Goal: Task Accomplishment & Management: Use online tool/utility

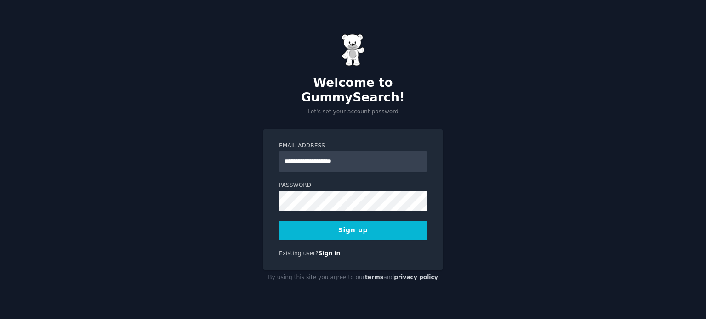
type input "**********"
click at [353, 224] on button "Sign up" at bounding box center [353, 230] width 148 height 19
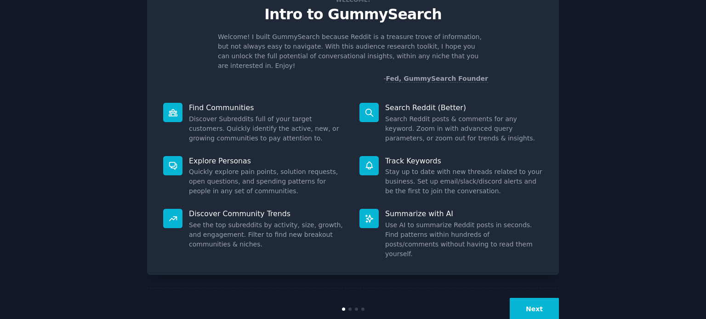
scroll to position [36, 0]
click at [542, 202] on div "Summarize with AI Use AI to summarize Reddit posts in seconds. Find patterns wi…" at bounding box center [451, 233] width 196 height 63
click at [537, 298] on button "Next" at bounding box center [533, 309] width 49 height 23
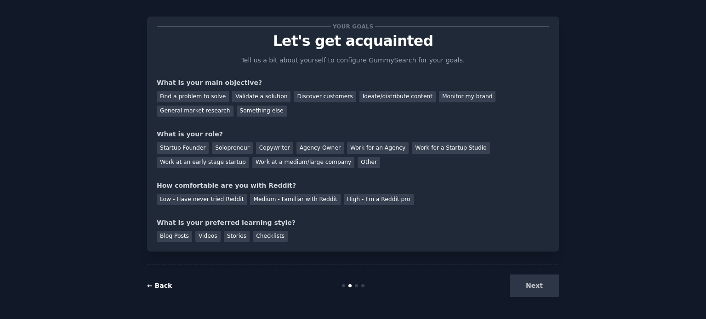
click at [153, 286] on link "← Back" at bounding box center [159, 285] width 25 height 7
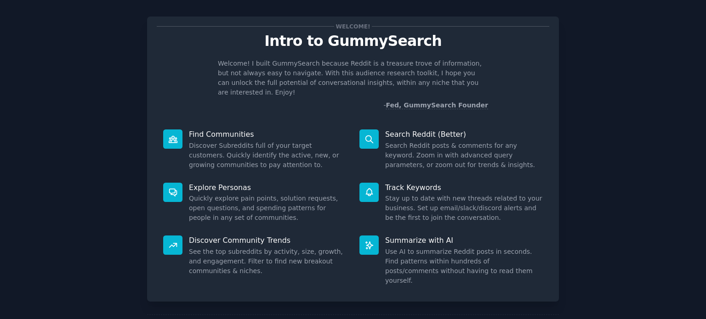
scroll to position [39, 0]
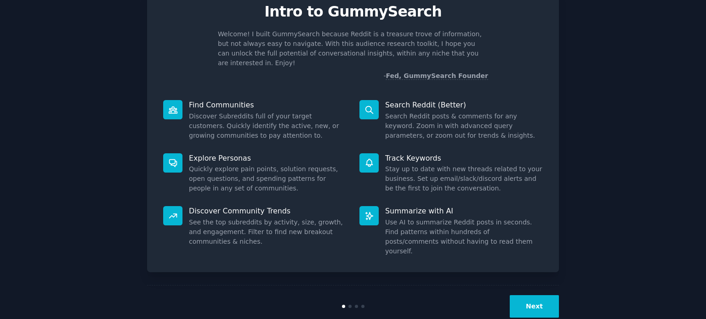
click at [531, 295] on button "Next" at bounding box center [533, 306] width 49 height 23
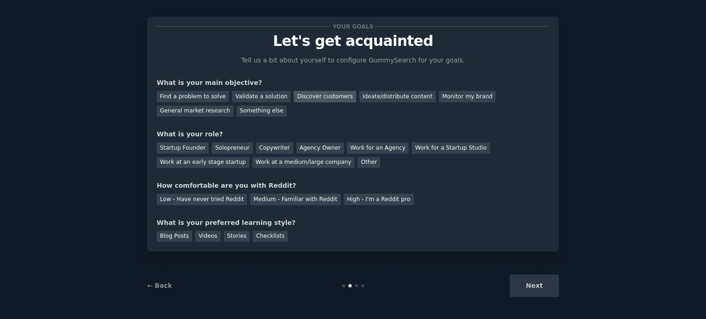
click at [317, 96] on div "Discover customers" at bounding box center [325, 96] width 62 height 11
click at [178, 146] on div "Startup Founder" at bounding box center [183, 147] width 52 height 11
click at [265, 199] on div "Medium - Familiar with Reddit" at bounding box center [295, 199] width 90 height 11
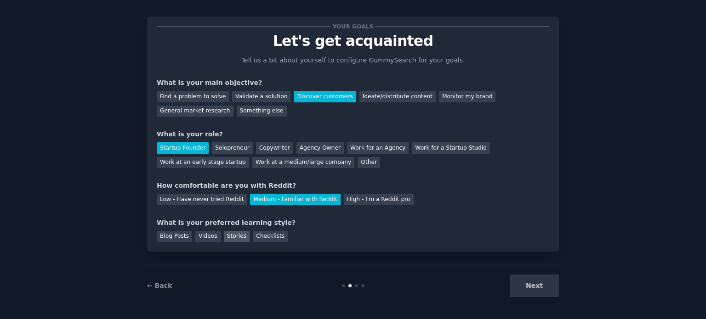
click at [230, 234] on div "Stories" at bounding box center [237, 236] width 26 height 11
click at [527, 284] on button "Next" at bounding box center [533, 286] width 49 height 23
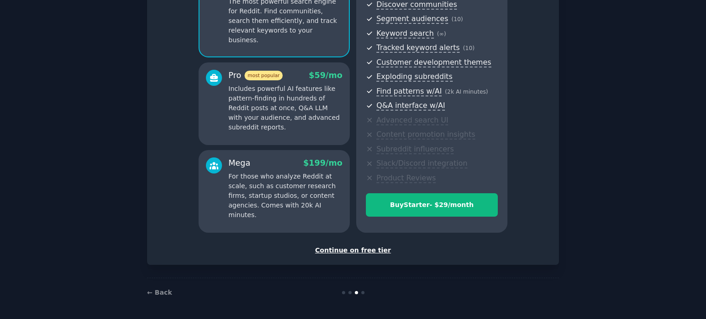
scroll to position [108, 0]
click at [362, 251] on div "Continue on free tier" at bounding box center [353, 250] width 392 height 10
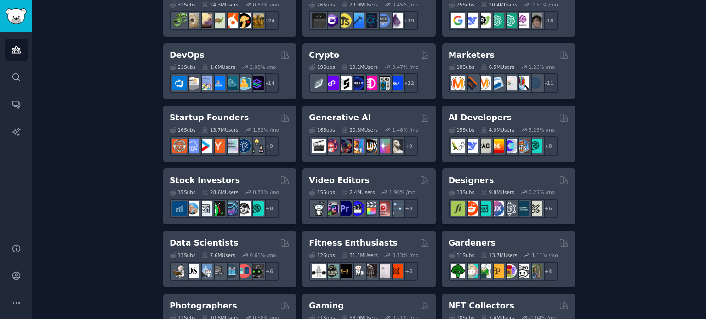
scroll to position [196, 0]
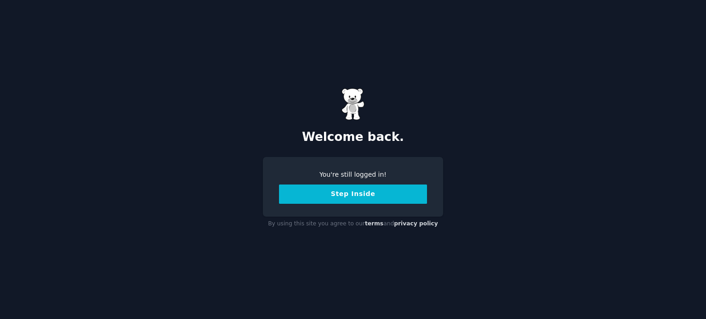
click at [348, 196] on button "Step Inside" at bounding box center [353, 194] width 148 height 19
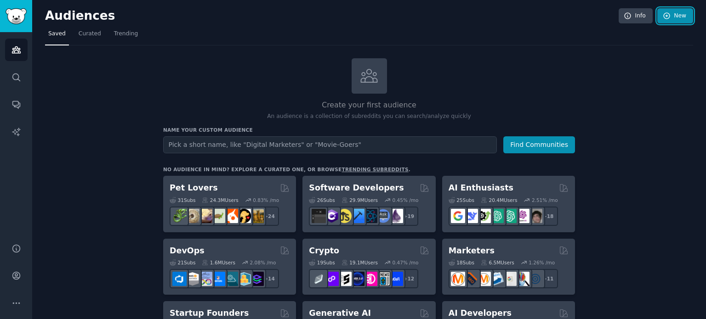
click at [670, 14] on link "New" at bounding box center [675, 16] width 36 height 16
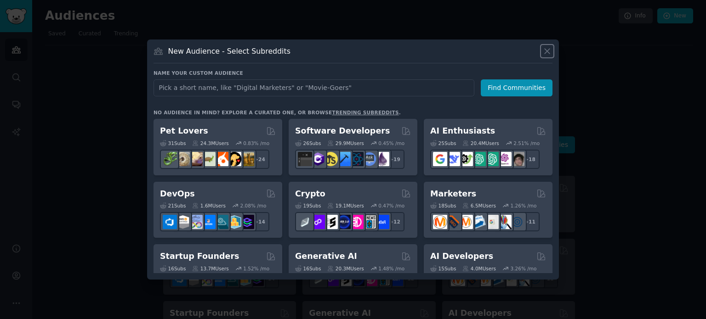
click at [546, 50] on icon at bounding box center [547, 51] width 10 height 10
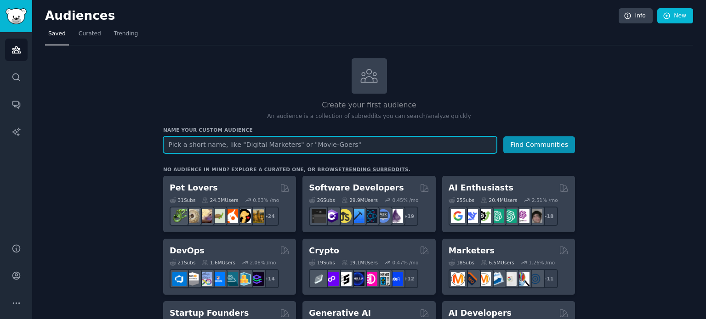
click at [256, 145] on input "text" at bounding box center [330, 144] width 334 height 17
click at [218, 147] on input "text" at bounding box center [330, 144] width 334 height 17
paste input "Founders hiring MVP devs”"
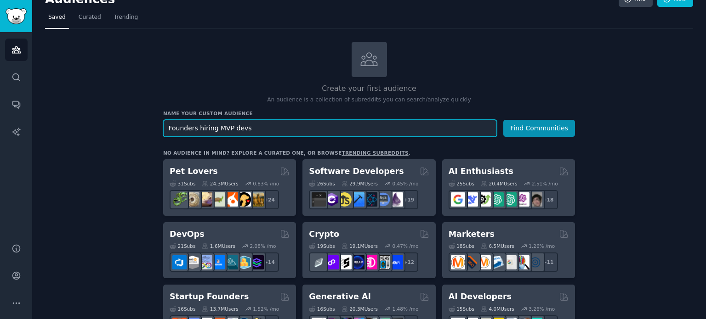
scroll to position [18, 0]
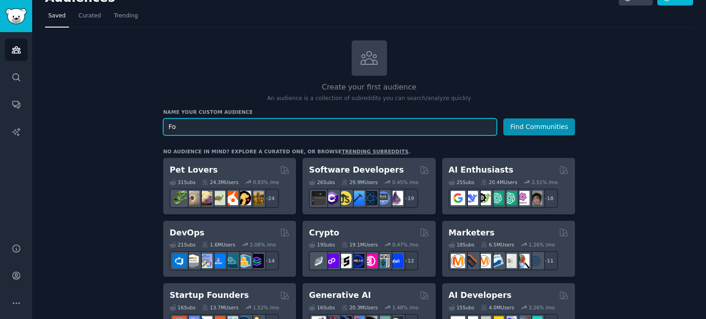
type input "F"
type input "need developers"
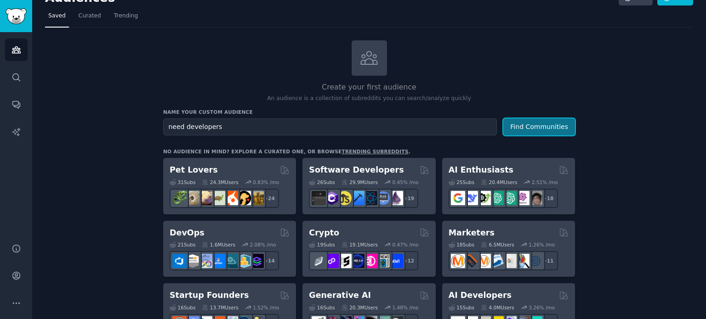
click at [514, 130] on button "Find Communities" at bounding box center [539, 127] width 72 height 17
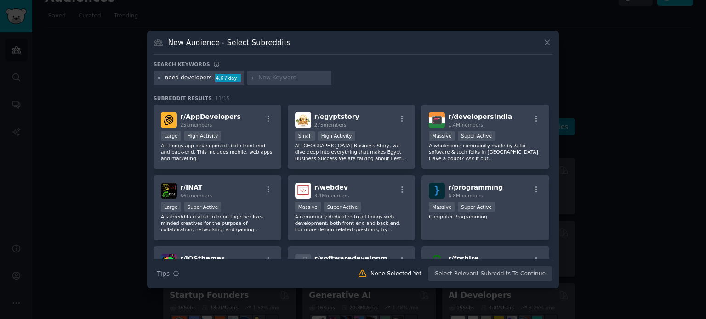
click at [288, 73] on div at bounding box center [289, 78] width 85 height 15
click at [258, 80] on input "text" at bounding box center [293, 78] width 70 height 8
click at [258, 77] on input "text" at bounding box center [293, 78] width 70 height 8
paste input "hire developer, need developer, build my app, build MVP, build prototype, looki…"
type input "hire developer, need developer, build my app, build MVP, build prototype, looki…"
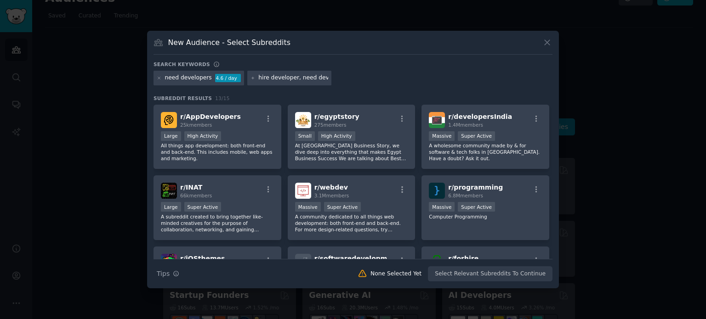
drag, startPoint x: 315, startPoint y: 77, endPoint x: 168, endPoint y: 86, distance: 146.9
click at [168, 86] on div "need developers 4.6 / day hire developer, need developer, build my app, build M…" at bounding box center [352, 80] width 399 height 18
type input "hire developers"
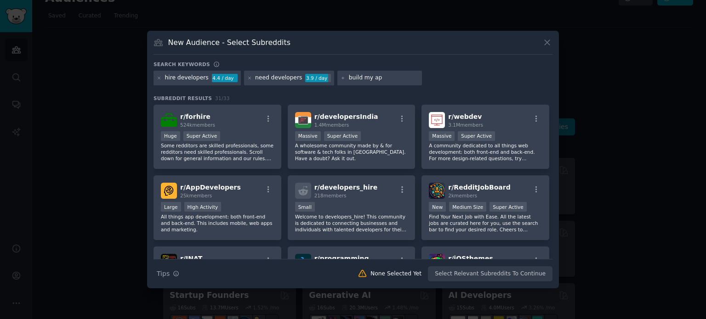
type input "build my app"
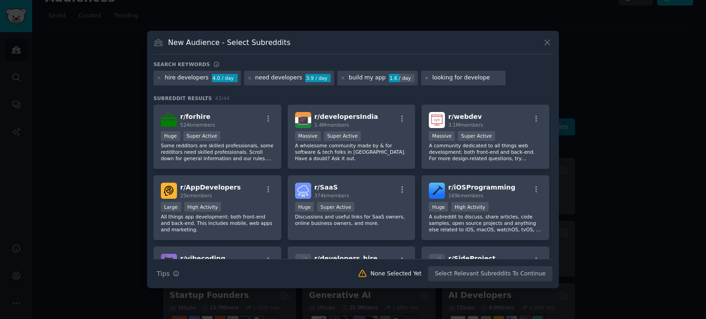
type input "looking for developer"
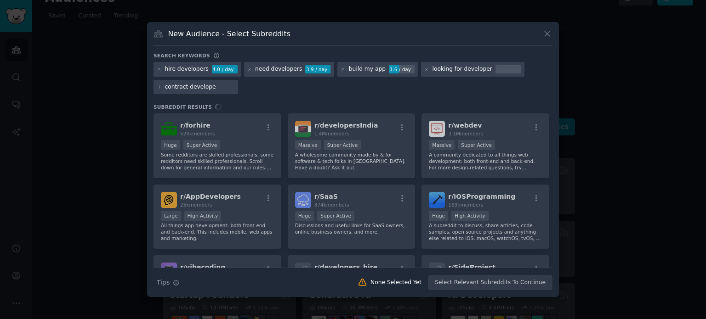
type input "contract developer"
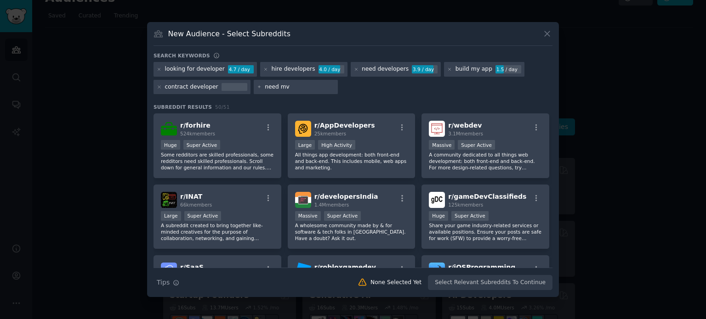
type input "need mvp"
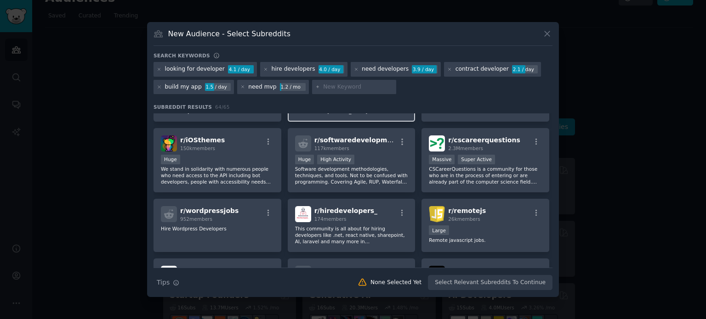
scroll to position [481, 0]
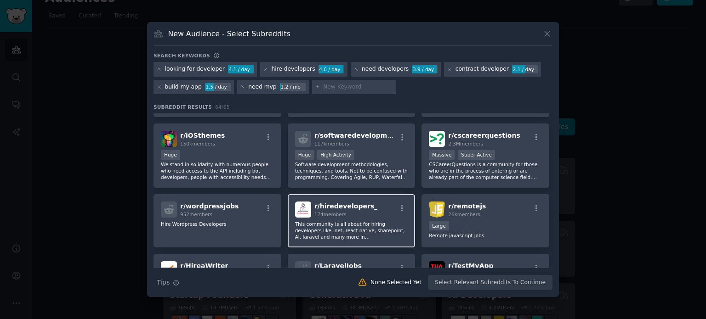
click at [348, 211] on div "174 members" at bounding box center [345, 214] width 63 height 6
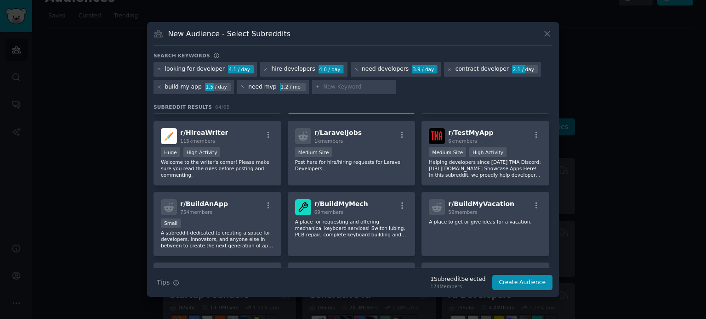
scroll to position [621, 0]
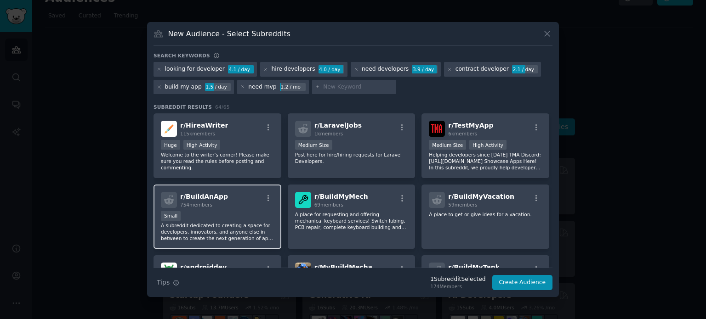
click at [214, 222] on p "A subreddit dedicated to creating a space for developers, innovators, and anyon…" at bounding box center [217, 231] width 113 height 19
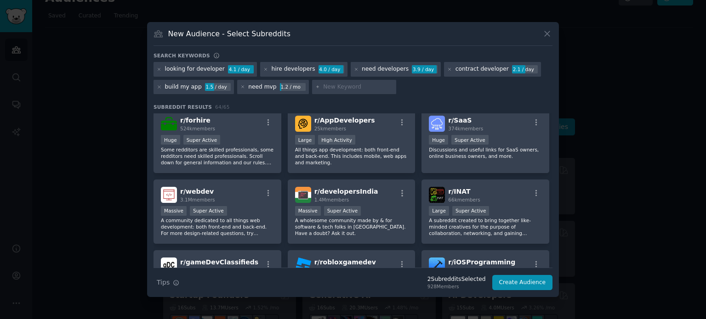
scroll to position [0, 0]
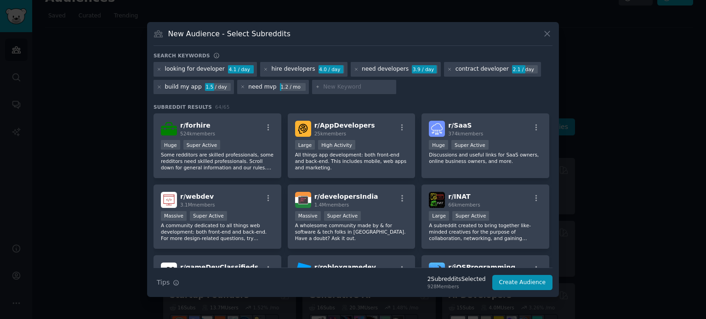
click at [323, 88] on input "text" at bounding box center [358, 87] width 70 height 8
click at [364, 90] on input "text" at bounding box center [358, 87] width 70 height 8
type input "hire a programmer"
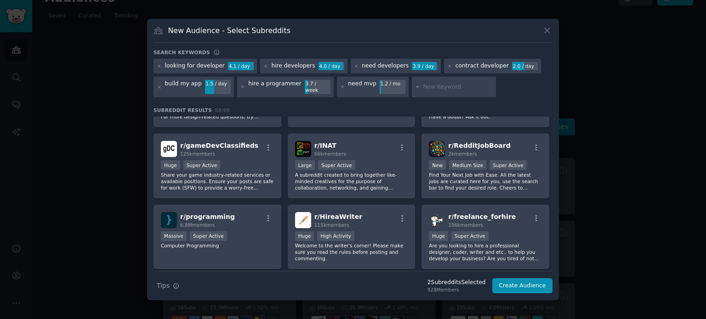
scroll to position [126, 0]
click at [496, 242] on p "Are you looking to hire a professional designer, coder, writer and etc.. to hel…" at bounding box center [485, 251] width 113 height 19
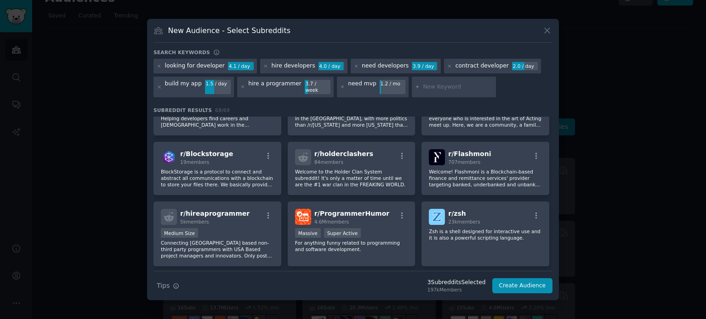
scroll to position [1234, 0]
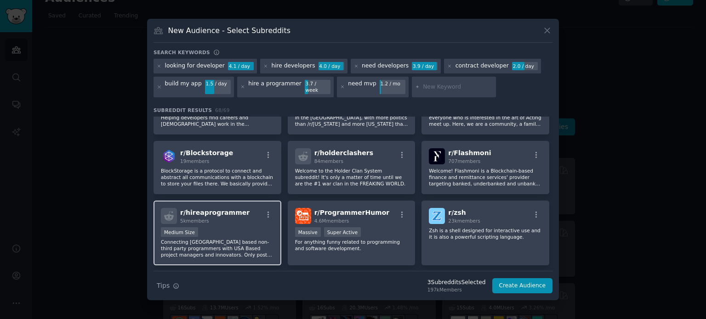
click at [231, 227] on div "Medium Size" at bounding box center [217, 232] width 113 height 11
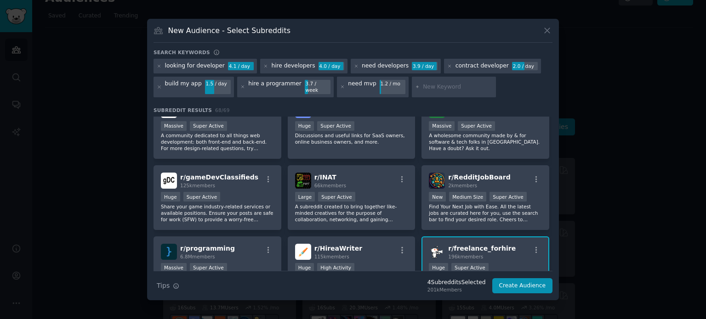
scroll to position [87, 0]
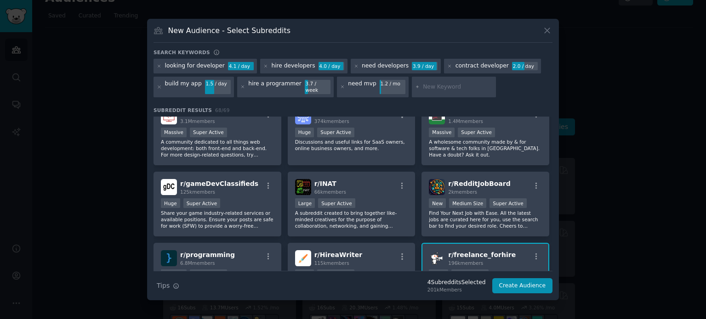
click at [431, 84] on input "text" at bounding box center [458, 87] width 70 height 8
type input "need mvp"
click at [424, 86] on input "text" at bounding box center [458, 87] width 70 height 8
click at [513, 283] on button "Create Audience" at bounding box center [522, 286] width 61 height 16
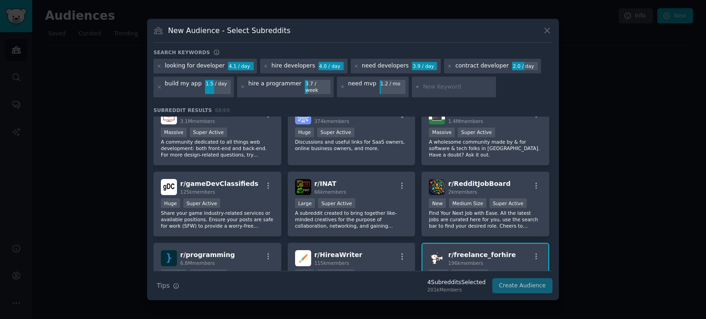
scroll to position [0, 0]
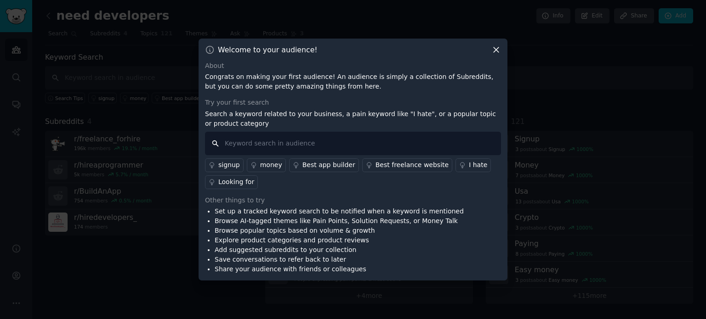
click at [278, 147] on input "text" at bounding box center [353, 143] width 296 height 23
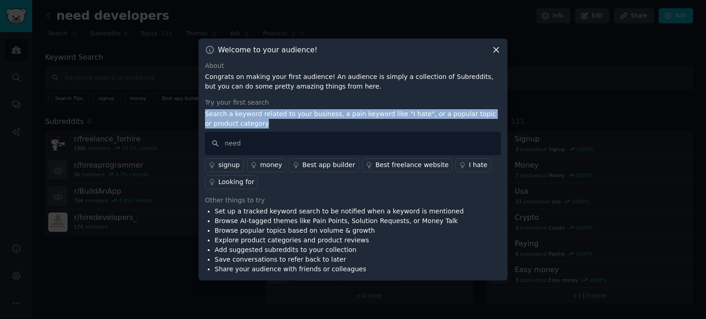
drag, startPoint x: 235, startPoint y: 124, endPoint x: 202, endPoint y: 113, distance: 35.4
click at [202, 113] on div "Welcome to your audience! About Congrats on making your first audience! An audi…" at bounding box center [352, 160] width 309 height 243
copy p "Search a keyword related to your business, a pain keyword like "I hate", or a p…"
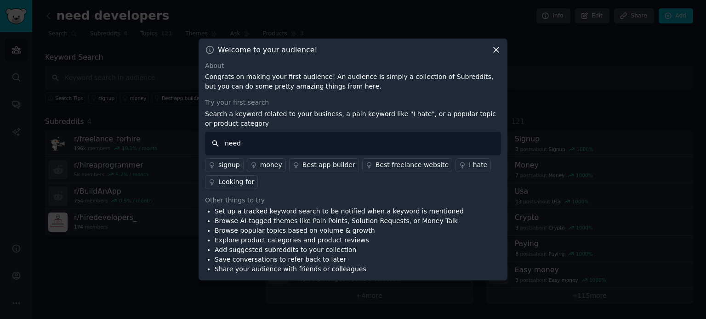
click at [241, 145] on input "need" at bounding box center [353, 143] width 296 height 23
type input "n"
paste input "can't find a developer"
type input "can't find a developer"
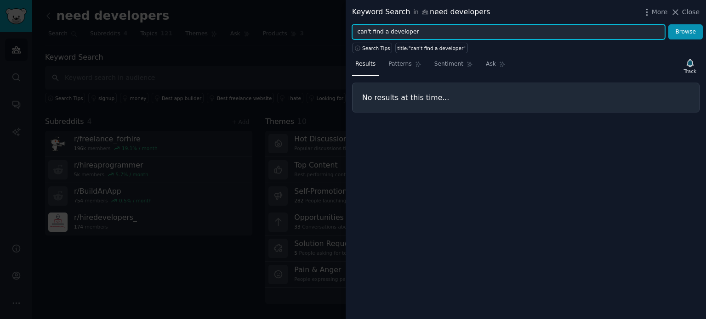
click at [433, 31] on input "can't find a developer" at bounding box center [508, 32] width 313 height 16
type input "c"
click at [668, 24] on button "Browse" at bounding box center [685, 32] width 34 height 16
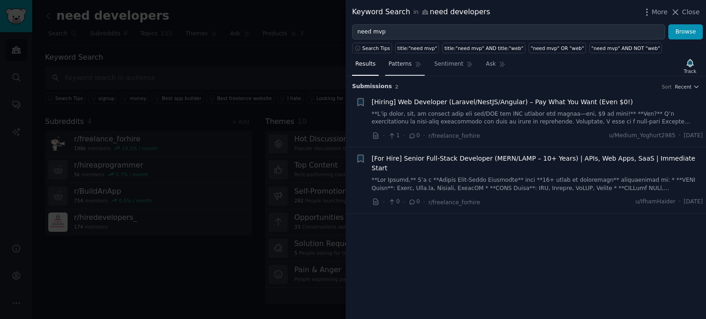
click at [403, 62] on span "Patterns" at bounding box center [399, 64] width 23 height 8
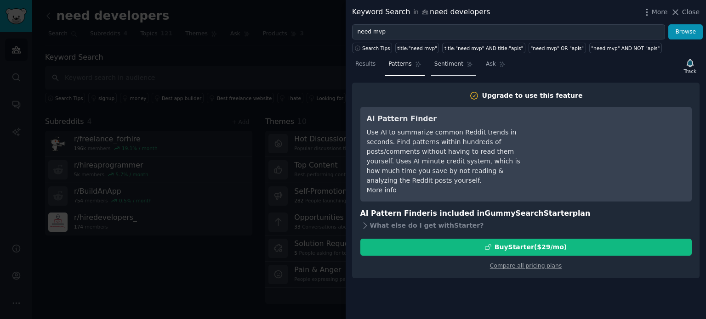
click at [447, 58] on link "Sentiment" at bounding box center [453, 66] width 45 height 19
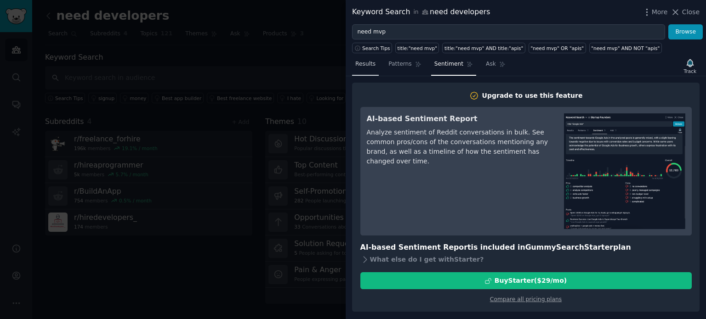
click at [366, 68] on span "Results" at bounding box center [365, 64] width 20 height 8
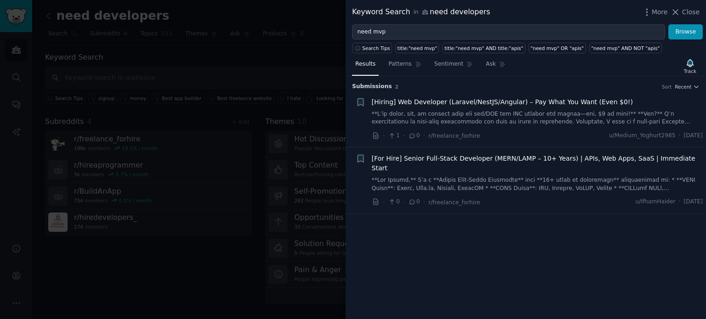
click at [485, 117] on link at bounding box center [537, 118] width 331 height 16
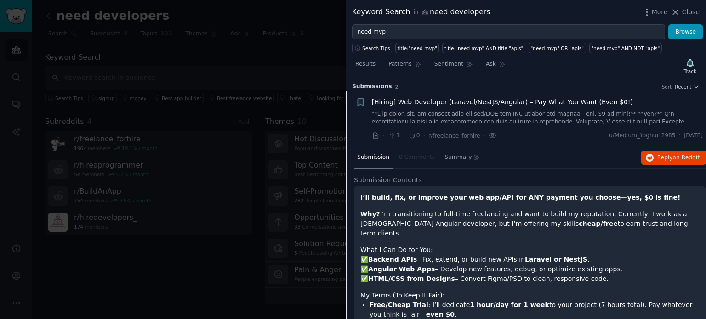
scroll to position [14, 0]
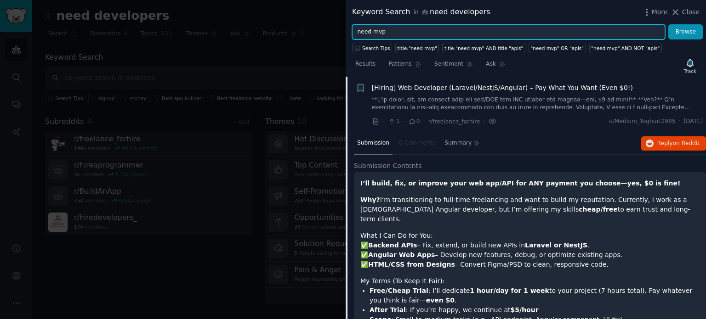
click at [429, 33] on input "need mvp" at bounding box center [508, 32] width 313 height 16
type input "n"
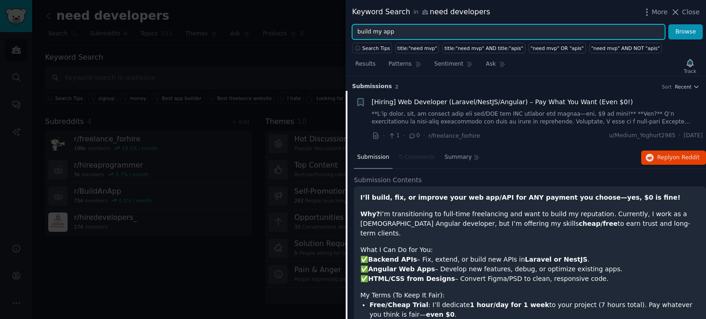
click at [668, 24] on button "Browse" at bounding box center [685, 32] width 34 height 16
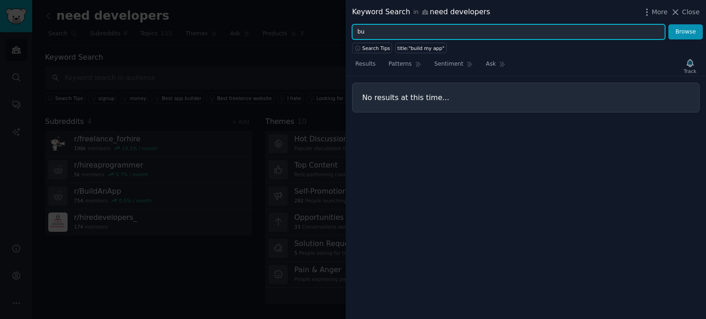
type input "b"
click at [668, 24] on button "Browse" at bounding box center [685, 32] width 34 height 16
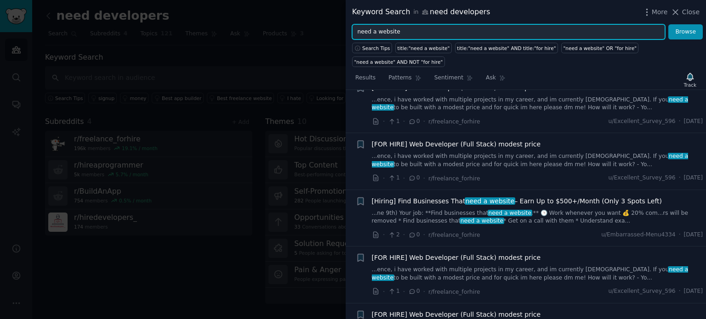
scroll to position [1951, 0]
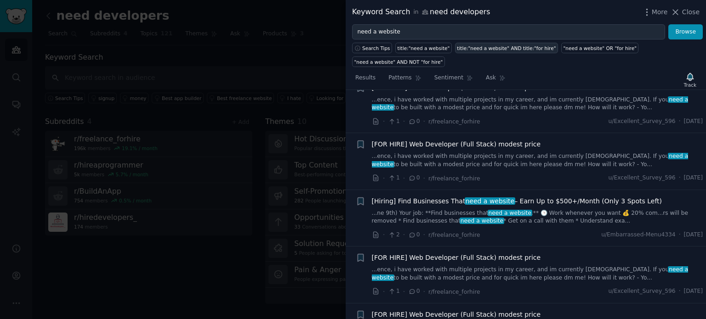
click at [488, 47] on div "title:"need a website" AND title:"for hire"" at bounding box center [506, 48] width 99 height 6
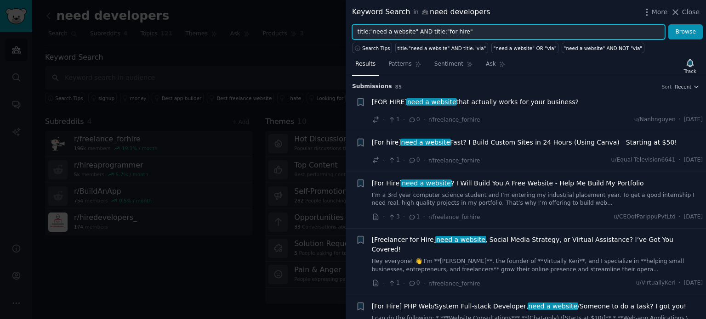
click at [455, 34] on input "title:"need a website" AND title:"for hire"" at bounding box center [508, 32] width 313 height 16
click at [668, 24] on button "Browse" at bounding box center [685, 32] width 34 height 16
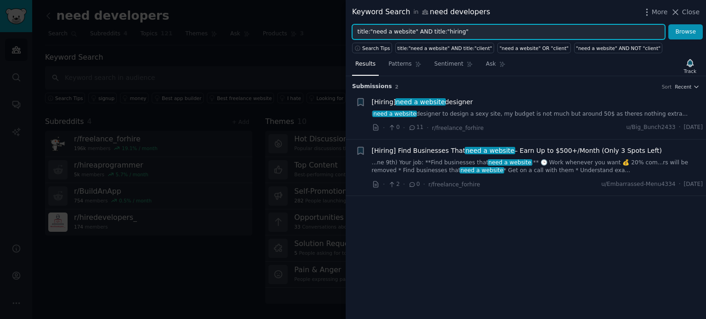
drag, startPoint x: 471, startPoint y: 35, endPoint x: 380, endPoint y: 33, distance: 91.0
click at [380, 33] on input "title:"need a website" AND title:"hiring"" at bounding box center [508, 32] width 313 height 16
type input "t"
type input "n"
click at [668, 24] on button "Browse" at bounding box center [685, 32] width 34 height 16
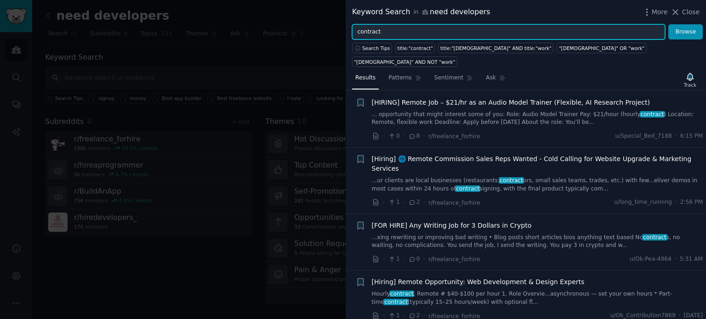
scroll to position [251, 0]
click at [401, 32] on input "contract" at bounding box center [508, 32] width 313 height 16
type input "c"
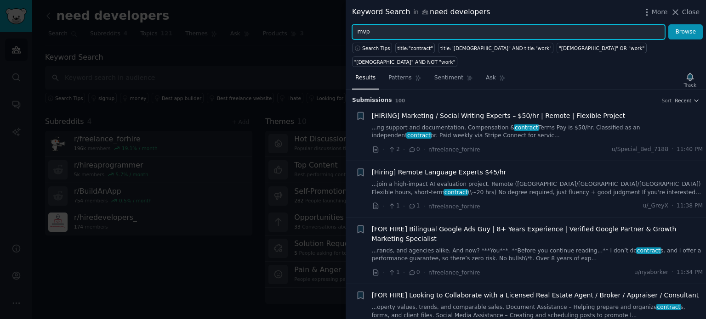
click at [405, 32] on input "mvp" at bounding box center [508, 32] width 313 height 16
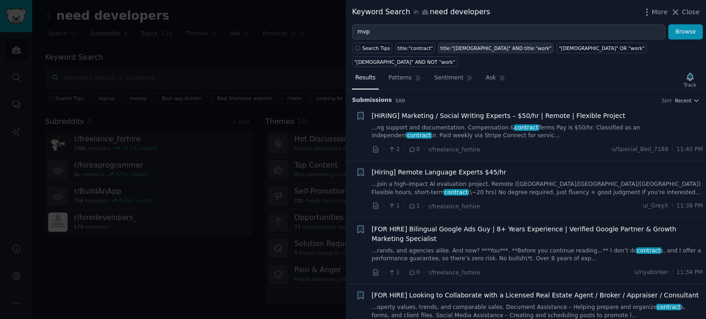
click at [463, 50] on div "title:"contract" AND title:"work"" at bounding box center [495, 48] width 111 height 6
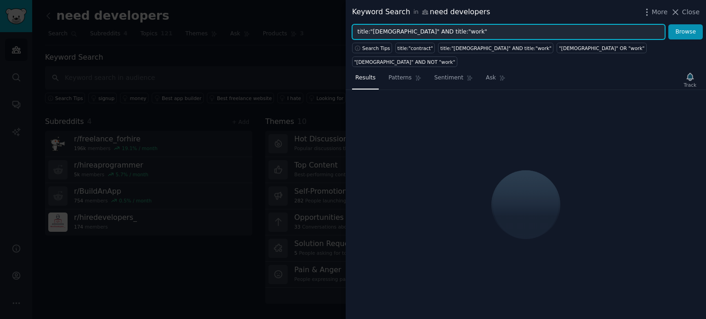
click at [389, 33] on input "title:"contract" AND title:"work"" at bounding box center [508, 32] width 313 height 16
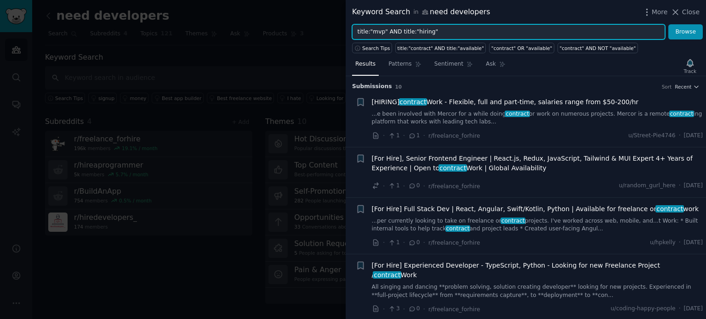
type input "title:"mvp" AND title:"hiring""
click at [668, 24] on button "Browse" at bounding box center [685, 32] width 34 height 16
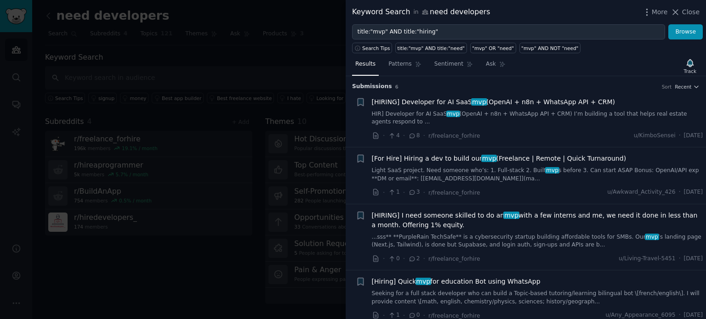
click at [446, 101] on span "[HIRING] Developer for AI SaaS mvp (OpenAI + n8n + WhatsApp API + CRM)" at bounding box center [493, 102] width 243 height 10
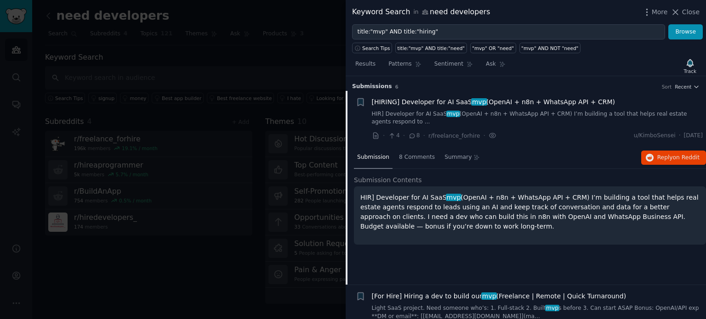
scroll to position [14, 0]
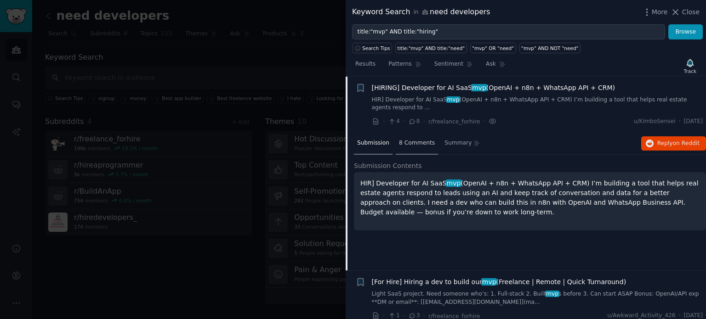
click at [416, 145] on span "8 Comments" at bounding box center [417, 143] width 36 height 8
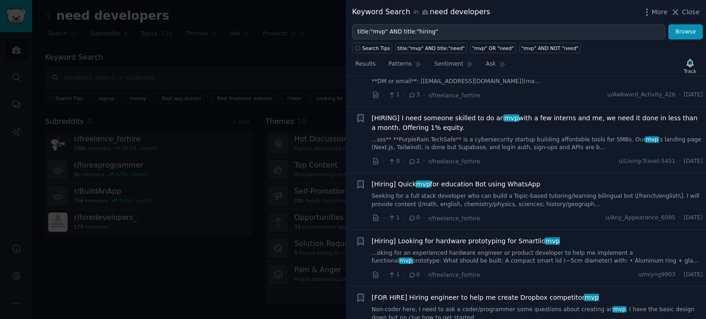
scroll to position [0, 0]
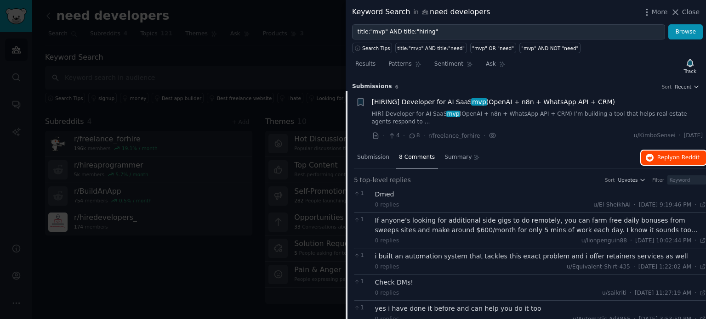
click at [655, 152] on button "Reply on Reddit" at bounding box center [673, 158] width 65 height 15
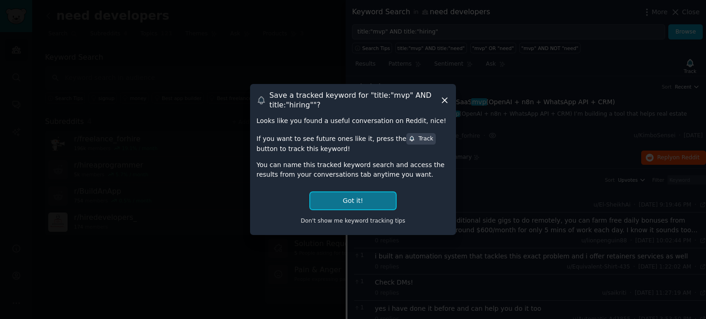
click at [373, 201] on button "Got it!" at bounding box center [352, 200] width 85 height 17
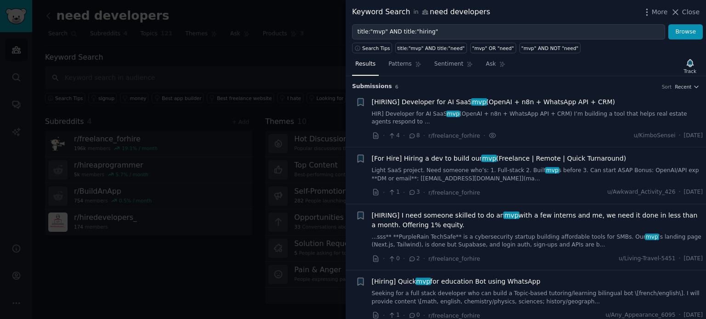
click at [545, 175] on link "Light SaaS project. Need someone who’s: 1. Full-stack 2. Built mvp s before 3. …" at bounding box center [537, 175] width 331 height 16
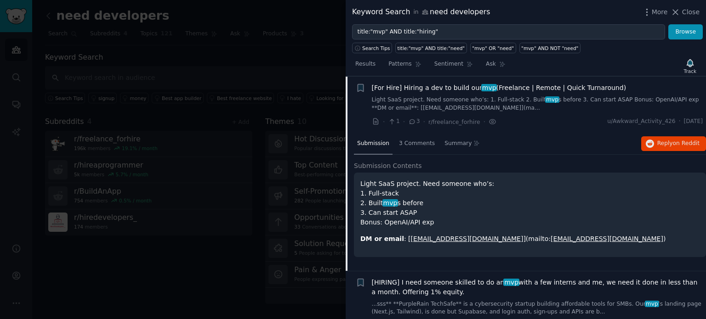
scroll to position [71, 0]
click at [655, 145] on button "Reply on Reddit" at bounding box center [673, 143] width 65 height 15
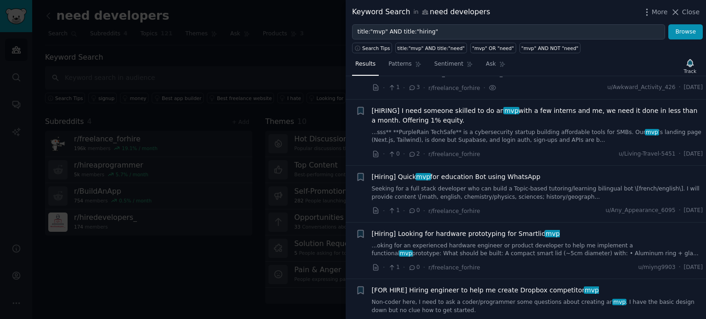
scroll to position [120, 0]
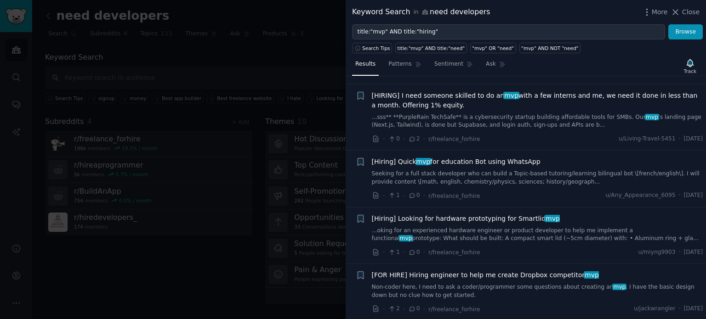
click at [485, 284] on link "Non-coder here, I need to ask a coder/programmer some questions about creating …" at bounding box center [537, 291] width 331 height 16
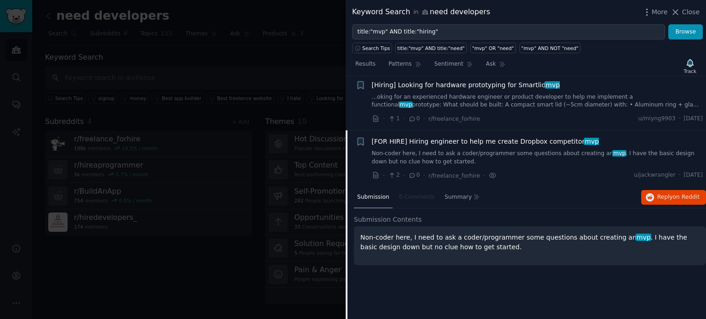
scroll to position [258, 0]
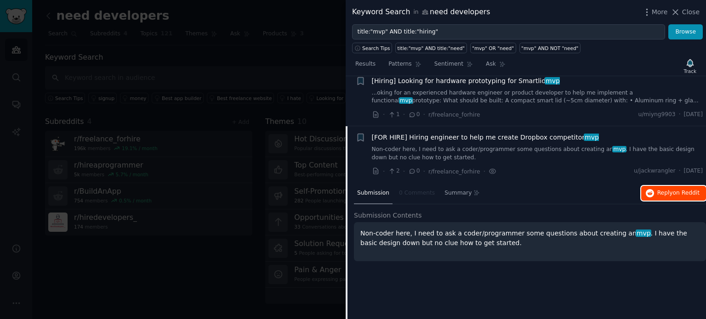
click at [670, 189] on span "Reply on Reddit" at bounding box center [678, 193] width 42 height 8
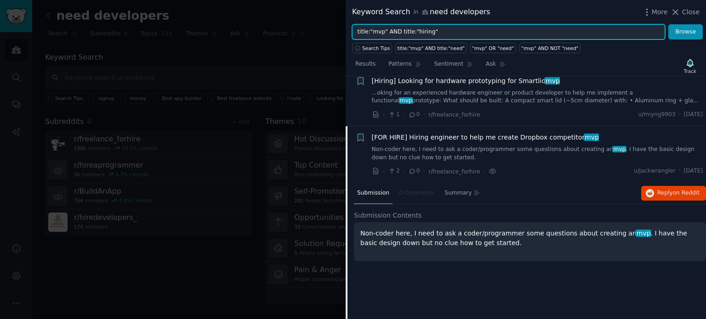
drag, startPoint x: 430, startPoint y: 35, endPoint x: 309, endPoint y: 34, distance: 121.7
click at [309, 34] on div "Keyword Search in need developers More Close title:"mvp" AND title:"hiring" Bro…" at bounding box center [353, 159] width 706 height 319
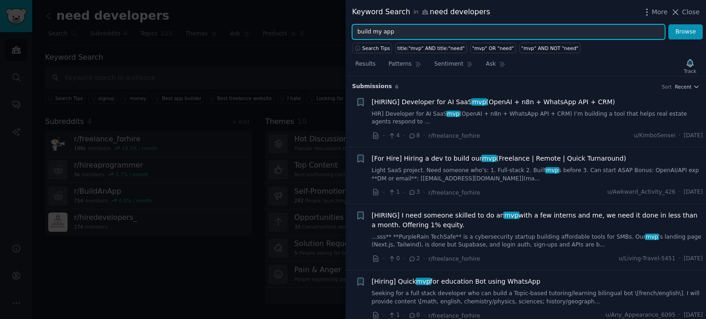
click at [668, 24] on button "Browse" at bounding box center [685, 32] width 34 height 16
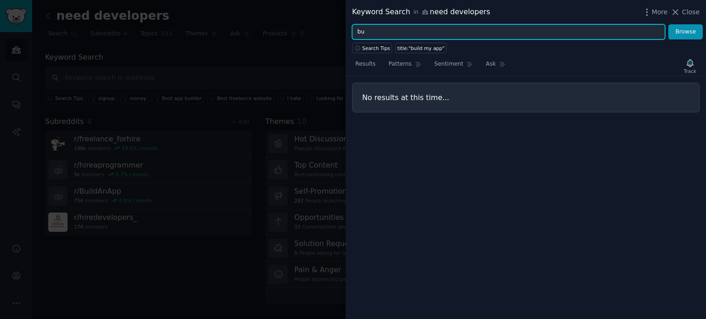
type input "b"
click at [668, 24] on button "Browse" at bounding box center [685, 32] width 34 height 16
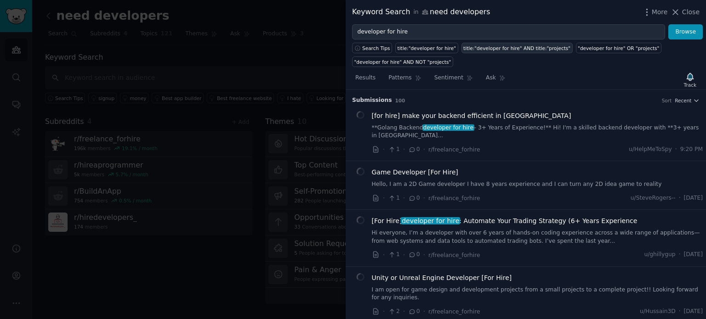
click at [483, 49] on div "title:"developer for hire" AND title:"projects"" at bounding box center [516, 48] width 107 height 6
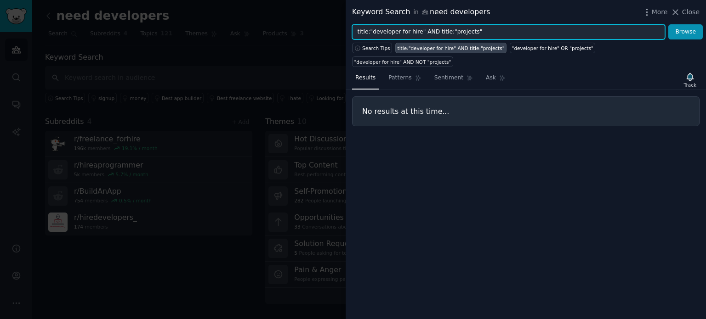
click at [464, 34] on input "title:"developer for hire" AND title:"projects"" at bounding box center [508, 32] width 313 height 16
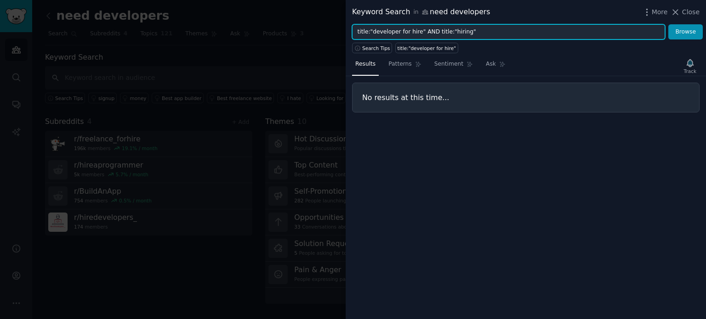
type input "title:"developer for hire" AND title:"hiring""
click at [668, 24] on button "Browse" at bounding box center [685, 32] width 34 height 16
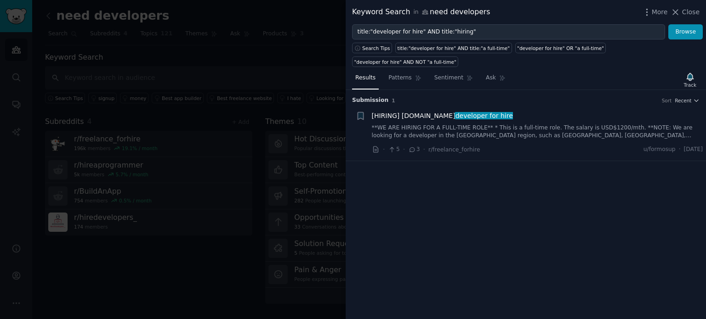
click at [500, 126] on div "[HIRING] BUBBLE.IO developer for hire **WE ARE HIRING FOR A FULL-TIME ROLE** * …" at bounding box center [537, 133] width 331 height 44
click at [427, 124] on link "**WE ARE HIRING FOR A FULL-TIME ROLE** * This is a full-time role. The salary i…" at bounding box center [537, 132] width 331 height 16
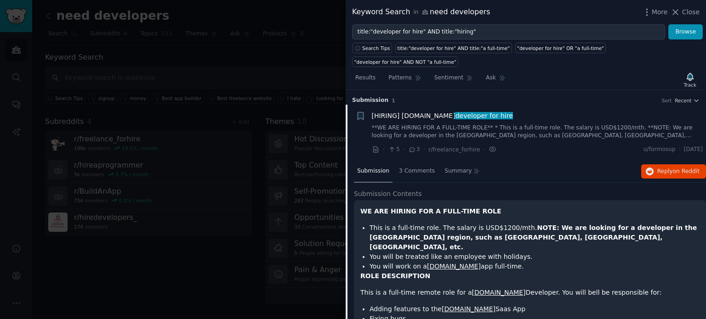
scroll to position [14, 0]
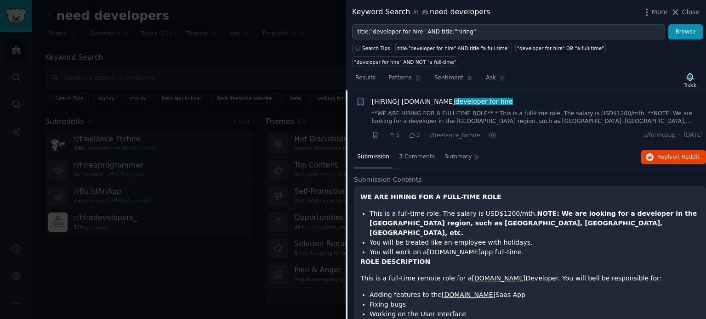
click at [449, 291] on link "Bubble.io" at bounding box center [468, 294] width 54 height 7
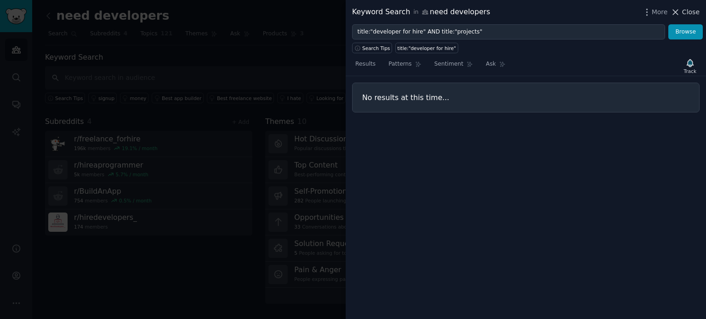
click at [680, 14] on icon at bounding box center [675, 12] width 10 height 10
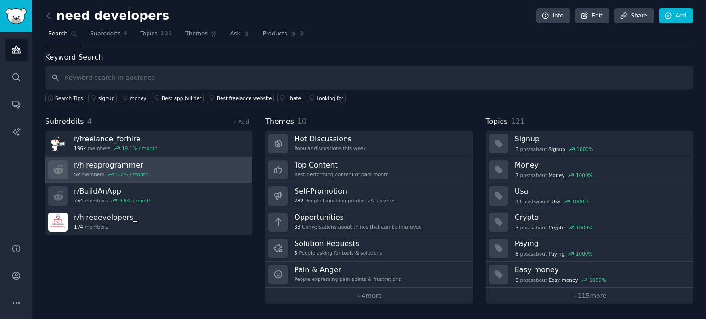
click at [136, 171] on div "5.7 % / month" at bounding box center [132, 174] width 33 height 6
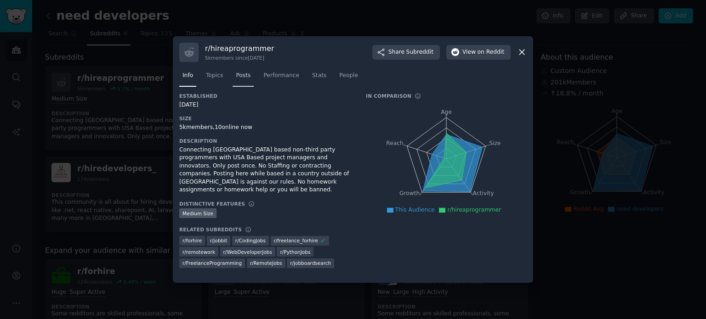
click at [246, 75] on span "Posts" at bounding box center [243, 76] width 15 height 8
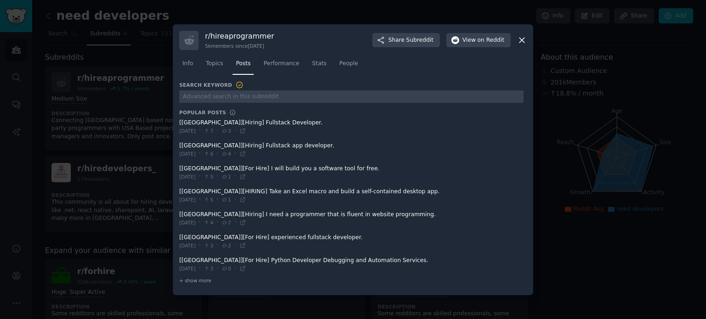
click at [261, 124] on span at bounding box center [351, 127] width 344 height 23
click at [265, 123] on span at bounding box center [351, 127] width 344 height 23
click at [204, 123] on span at bounding box center [351, 127] width 344 height 23
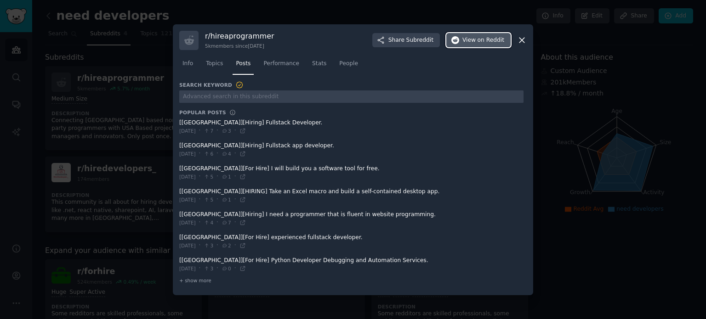
click at [470, 34] on button "View on Reddit" at bounding box center [478, 40] width 64 height 15
